Goal: Book appointment/travel/reservation

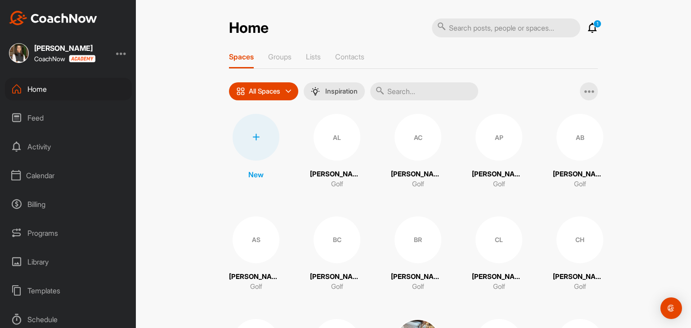
click at [43, 179] on div "Calendar" at bounding box center [68, 175] width 127 height 22
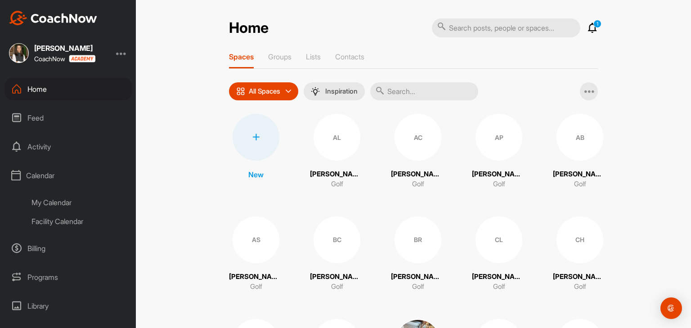
click at [52, 200] on div "My Calendar" at bounding box center [78, 202] width 107 height 19
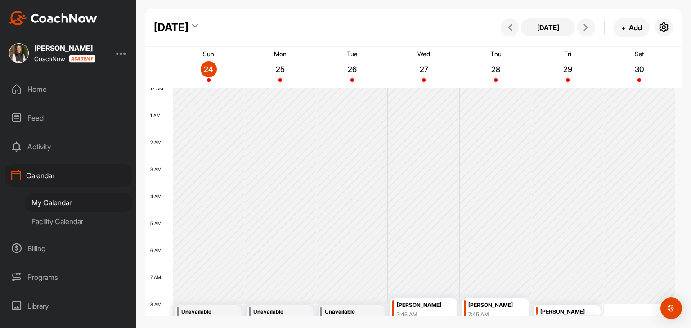
scroll to position [156, 0]
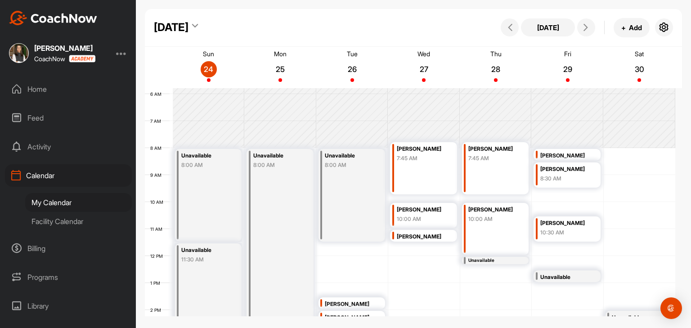
click at [55, 222] on div "Facility Calendar" at bounding box center [78, 221] width 107 height 19
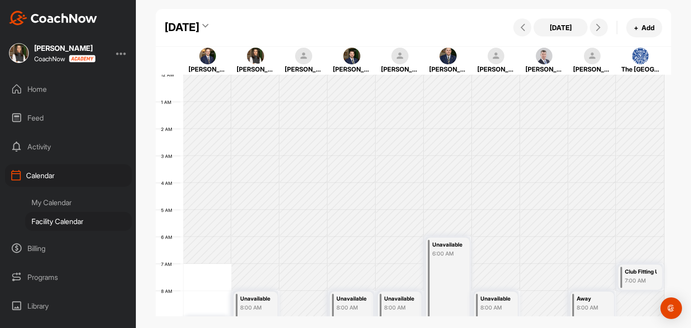
scroll to position [156, 0]
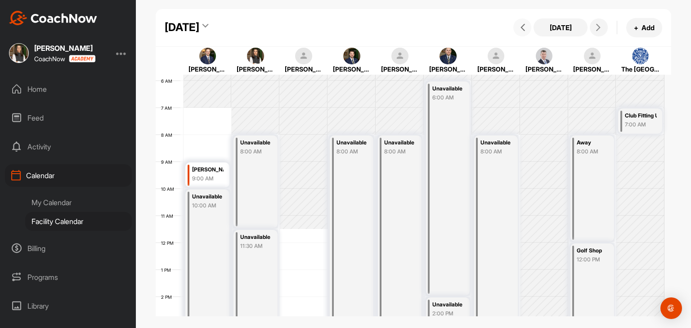
click at [524, 26] on icon at bounding box center [522, 27] width 7 height 7
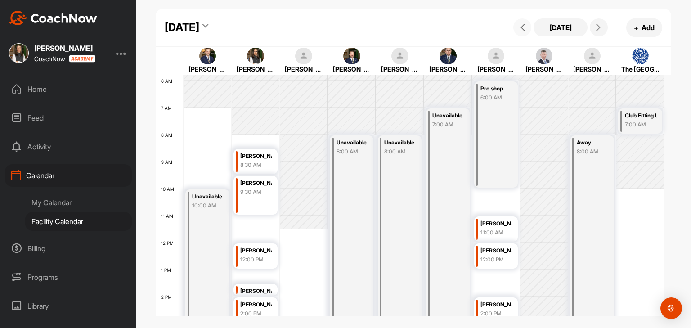
click at [524, 26] on icon at bounding box center [522, 27] width 7 height 7
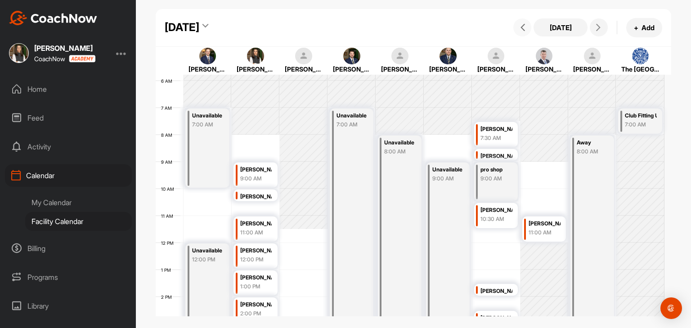
click at [524, 26] on icon at bounding box center [522, 27] width 7 height 7
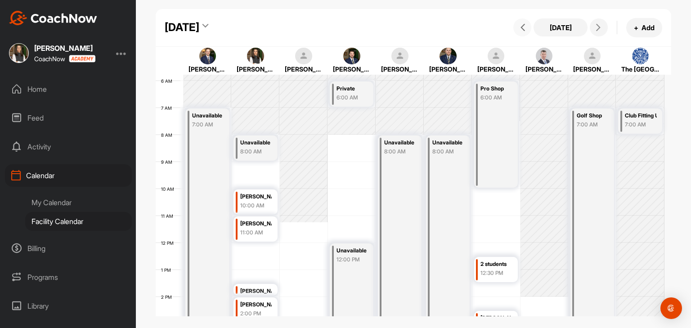
click at [524, 26] on icon at bounding box center [522, 27] width 7 height 7
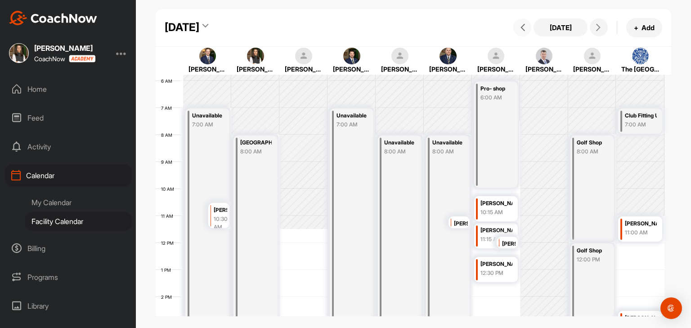
click at [524, 26] on icon at bounding box center [522, 27] width 7 height 7
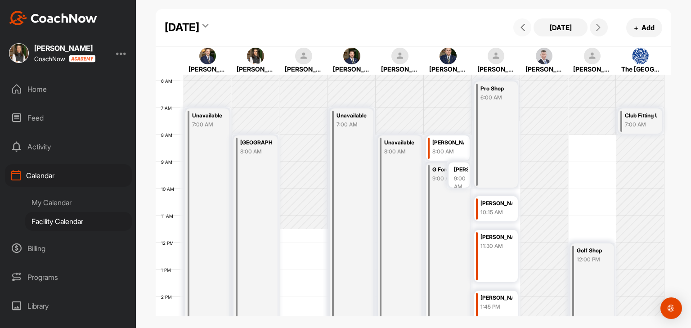
click at [524, 26] on icon at bounding box center [522, 27] width 7 height 7
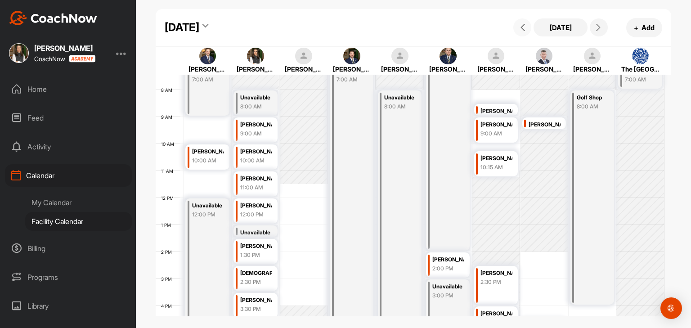
scroll to position [246, 0]
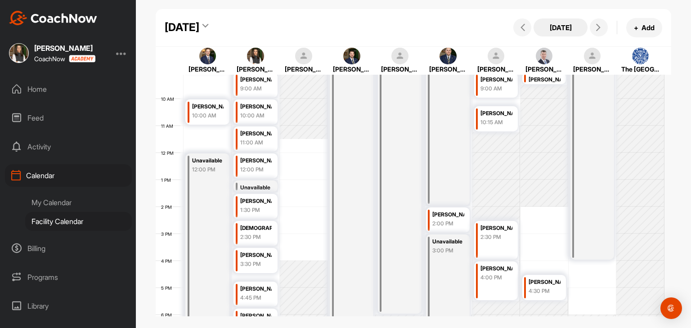
click at [574, 25] on button "[DATE]" at bounding box center [560, 27] width 54 height 18
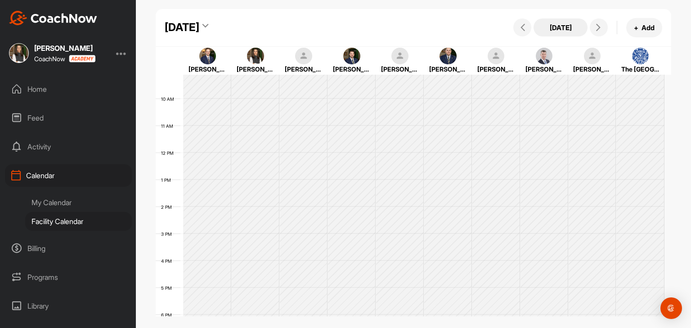
scroll to position [156, 0]
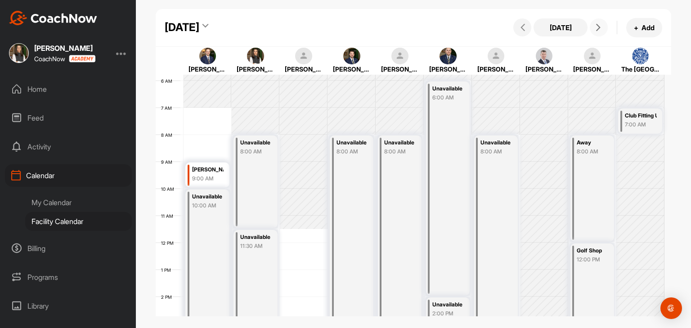
click at [595, 28] on icon at bounding box center [598, 27] width 7 height 7
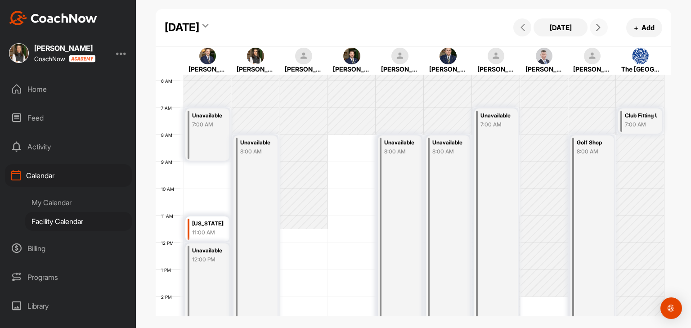
click at [595, 28] on icon at bounding box center [598, 27] width 7 height 7
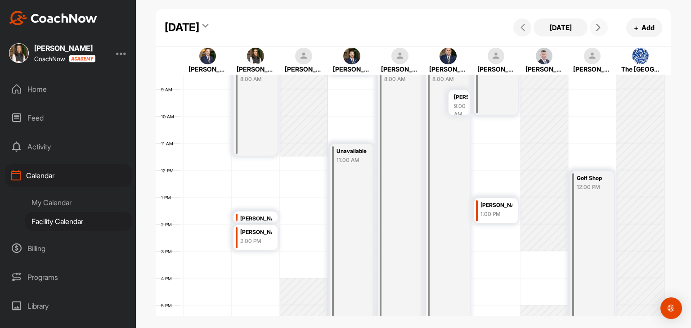
scroll to position [201, 0]
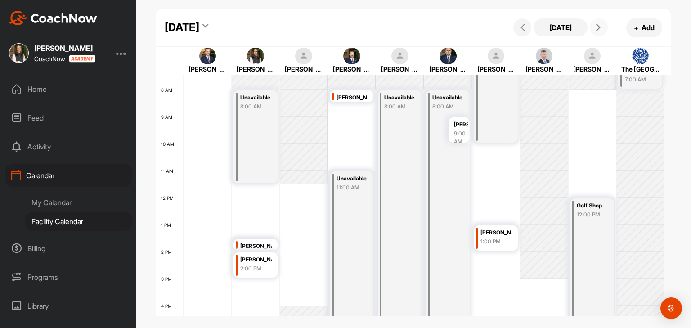
click at [600, 31] on button at bounding box center [599, 27] width 18 height 18
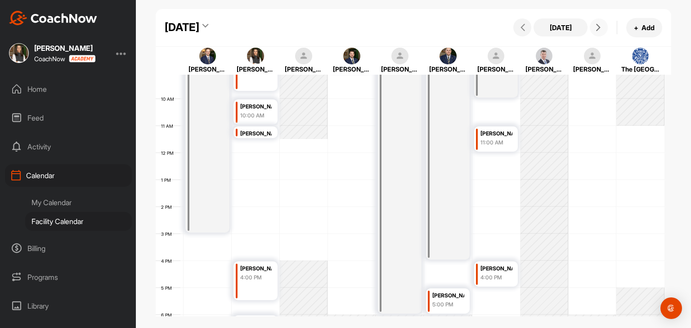
scroll to position [291, 0]
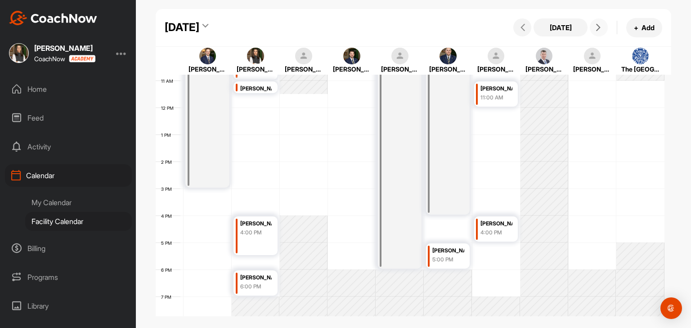
click at [252, 245] on div "[PERSON_NAME] 4:00 PM" at bounding box center [255, 235] width 44 height 39
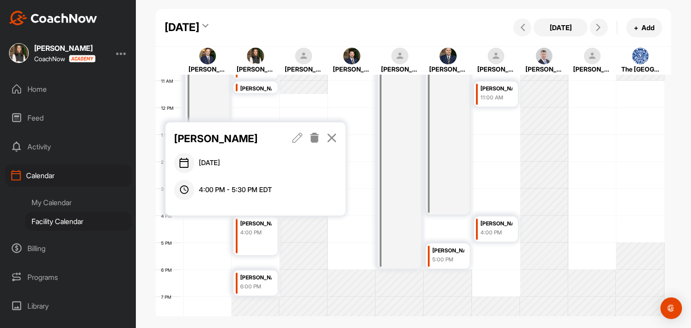
click at [328, 135] on icon at bounding box center [332, 138] width 10 height 10
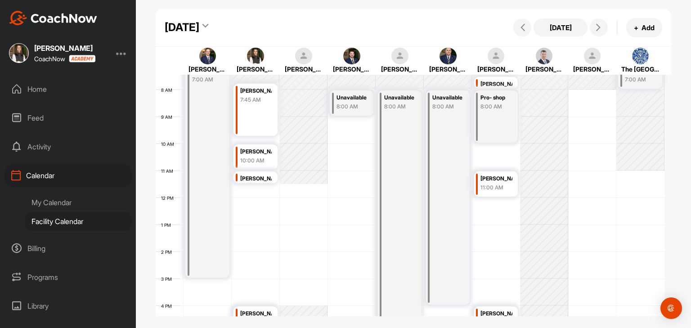
scroll to position [246, 0]
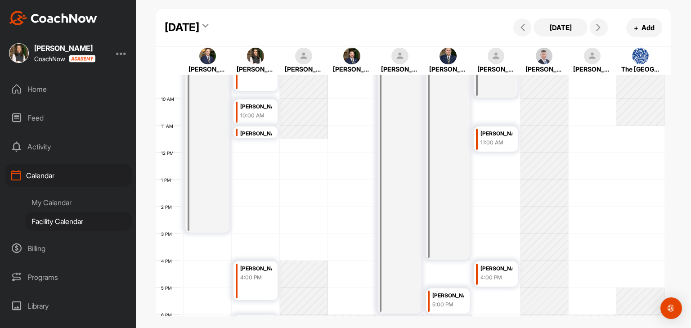
click at [269, 277] on div "4:00 PM" at bounding box center [256, 277] width 32 height 8
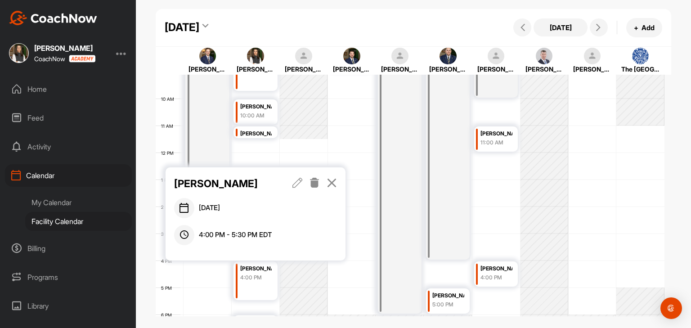
click at [299, 181] on icon at bounding box center [297, 183] width 10 height 10
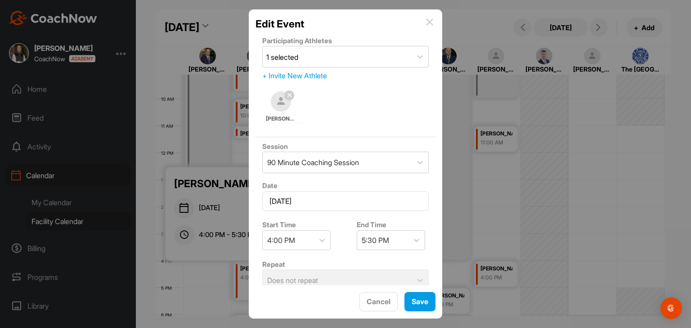
click at [425, 23] on div "Edit Event" at bounding box center [345, 23] width 180 height 15
click at [428, 22] on img at bounding box center [429, 21] width 7 height 7
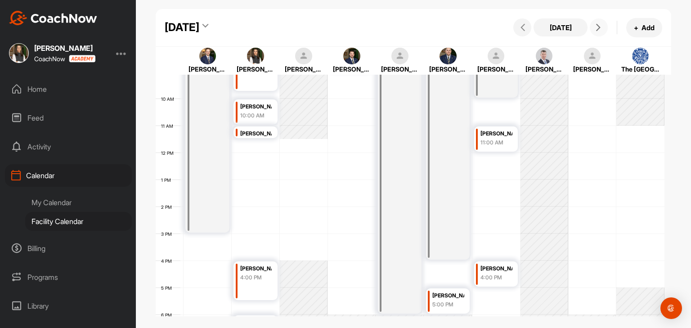
click at [597, 29] on icon at bounding box center [598, 27] width 7 height 7
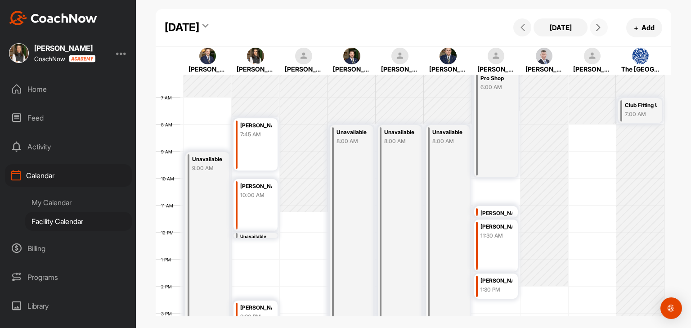
scroll to position [156, 0]
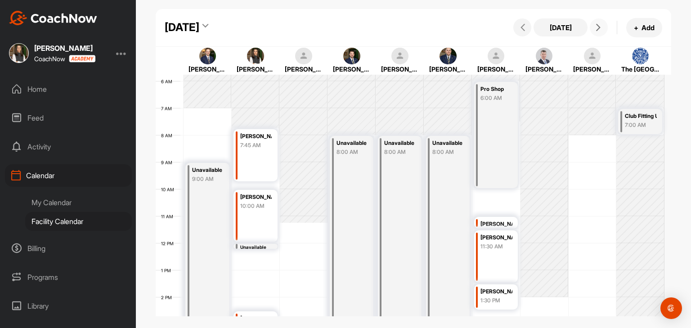
click at [598, 31] on icon at bounding box center [598, 27] width 7 height 7
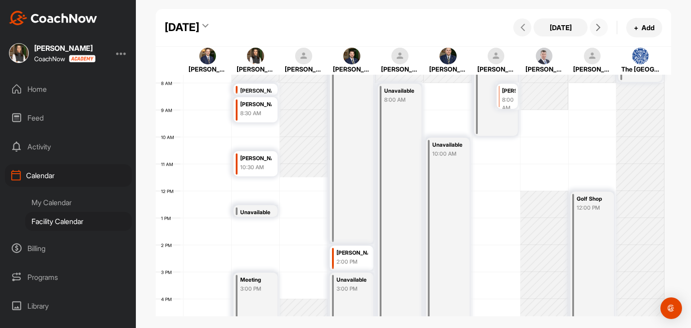
scroll to position [201, 0]
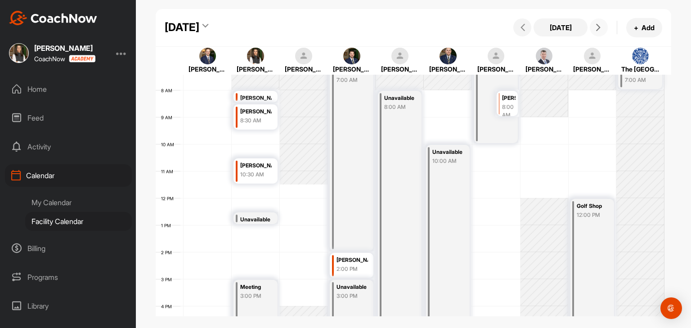
click at [598, 32] on button at bounding box center [599, 27] width 18 height 18
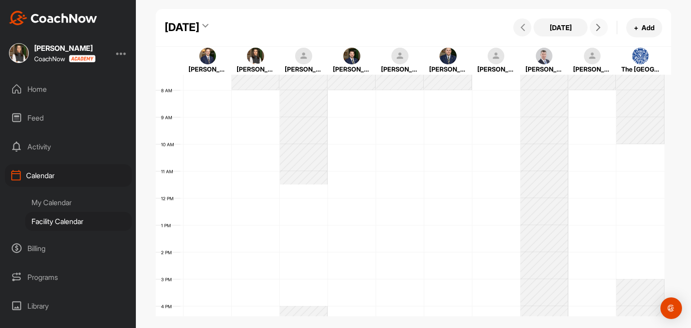
scroll to position [156, 0]
